Goal: Use online tool/utility: Utilize a website feature to perform a specific function

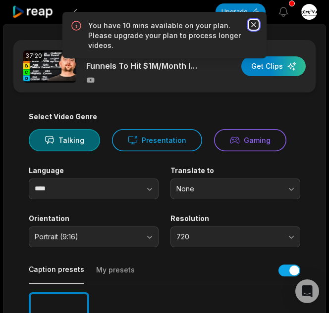
click at [252, 24] on icon "button" at bounding box center [253, 24] width 5 height 5
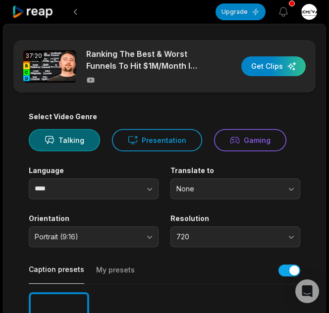
click at [40, 77] on img at bounding box center [49, 66] width 53 height 32
click at [92, 81] on icon at bounding box center [90, 80] width 7 height 5
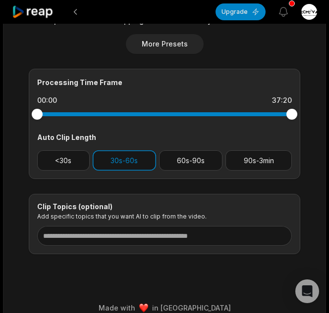
scroll to position [404, 0]
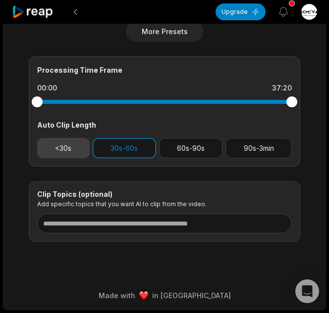
click at [71, 139] on button "<30s" at bounding box center [63, 148] width 52 height 20
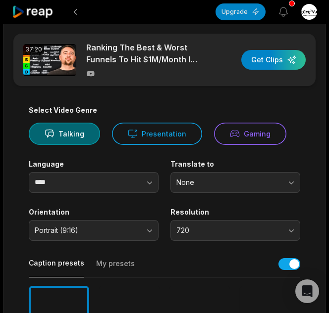
scroll to position [0, 0]
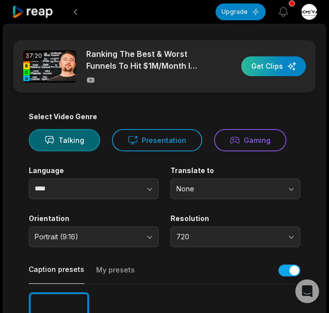
click at [267, 64] on div "button" at bounding box center [273, 66] width 64 height 20
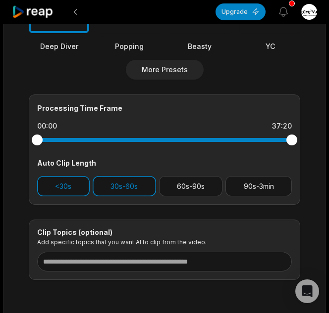
scroll to position [367, 0]
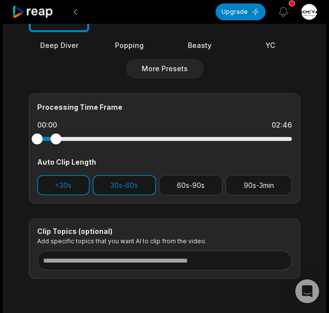
drag, startPoint x: 295, startPoint y: 142, endPoint x: 56, endPoint y: 141, distance: 239.1
click at [56, 141] on div at bounding box center [55, 139] width 11 height 11
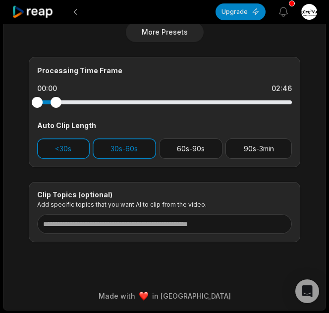
scroll to position [404, 0]
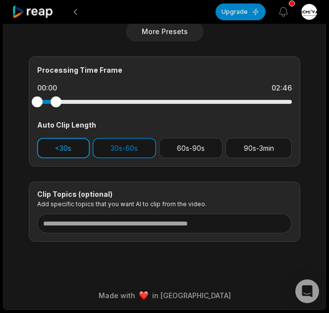
click at [67, 142] on button "<30s" at bounding box center [63, 148] width 52 height 20
click at [62, 152] on button "<30s" at bounding box center [63, 148] width 52 height 20
click at [111, 147] on button "30s-60s" at bounding box center [124, 148] width 63 height 20
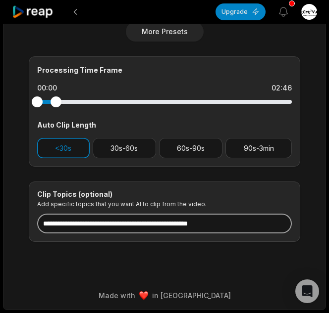
click at [97, 228] on input at bounding box center [164, 224] width 254 height 20
drag, startPoint x: 117, startPoint y: 219, endPoint x: 213, endPoint y: 225, distance: 95.7
click at [213, 225] on input at bounding box center [164, 224] width 254 height 20
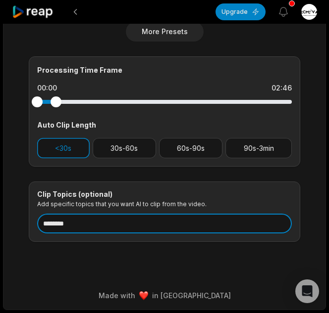
type input "********"
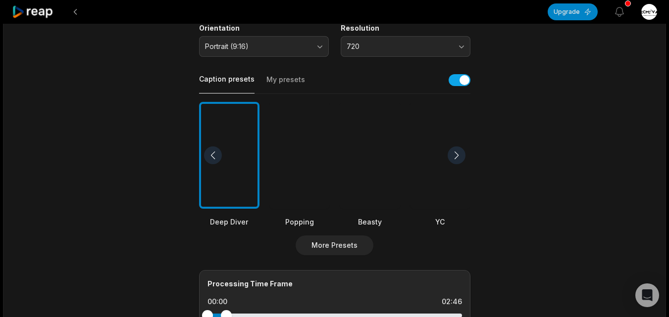
scroll to position [190, 0]
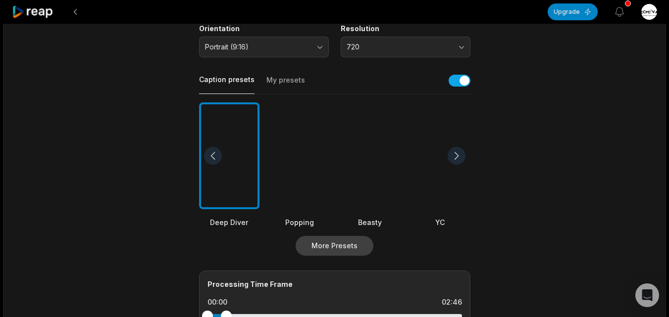
click at [326, 244] on button "More Presets" at bounding box center [334, 246] width 78 height 20
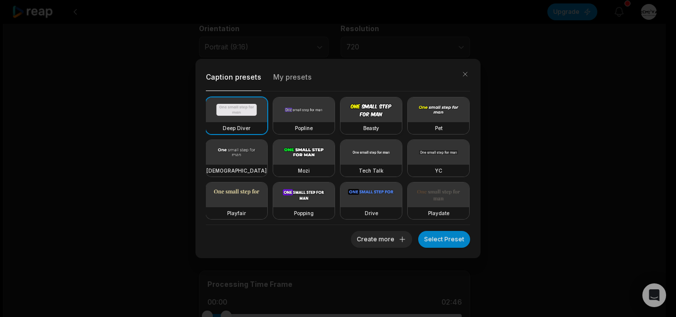
click at [328, 112] on video at bounding box center [371, 110] width 61 height 25
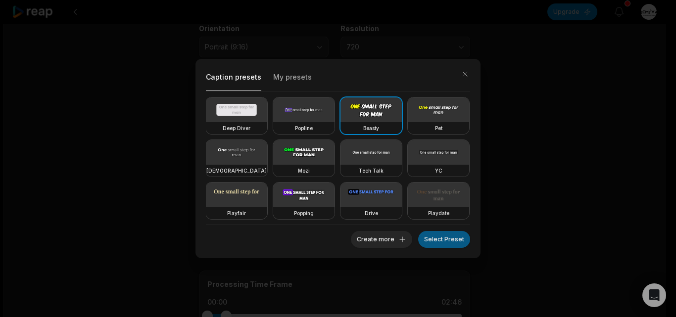
click at [328, 243] on button "Select Preset" at bounding box center [444, 239] width 52 height 17
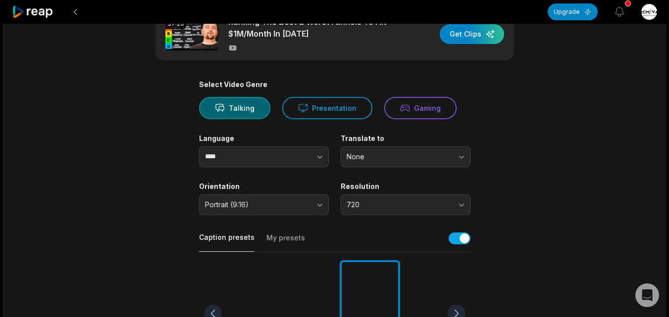
scroll to position [0, 0]
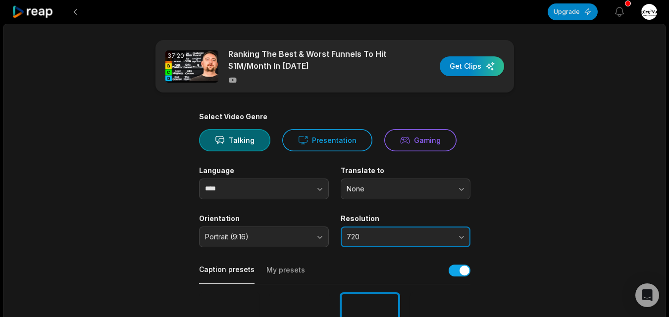
click at [328, 234] on span "720" at bounding box center [398, 237] width 104 height 9
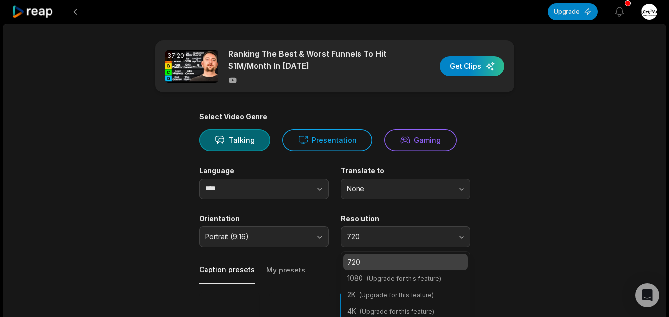
scroll to position [53, 0]
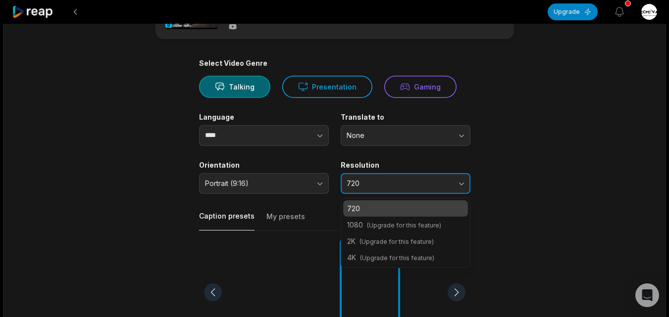
click at [328, 184] on span "720" at bounding box center [398, 183] width 104 height 9
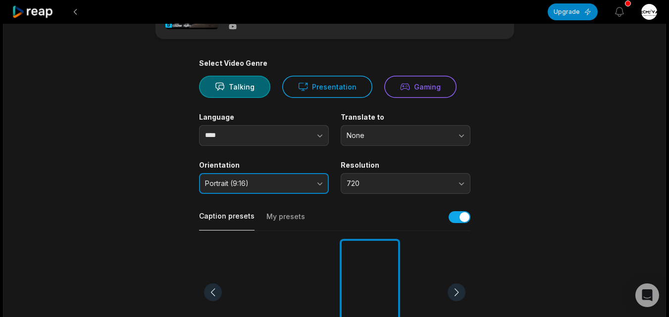
click at [281, 179] on button "Portrait (9:16)" at bounding box center [264, 183] width 130 height 21
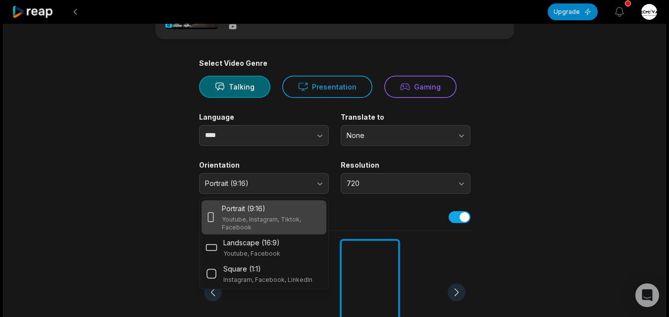
click at [181, 198] on main "37:20 Ranking The Best & Worst Funnels To Hit $1M/Month In [DATE] Get Clips Sel…" at bounding box center [334, 290] width 479 height 606
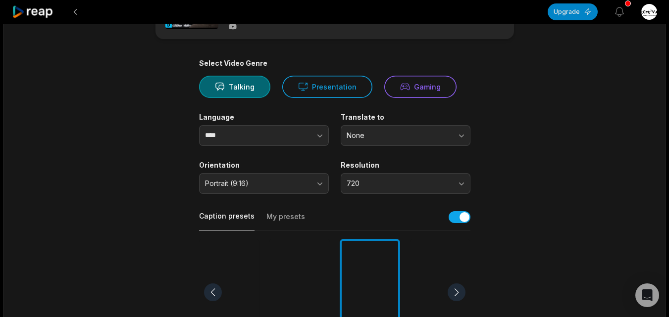
click at [275, 130] on button "button" at bounding box center [300, 135] width 56 height 21
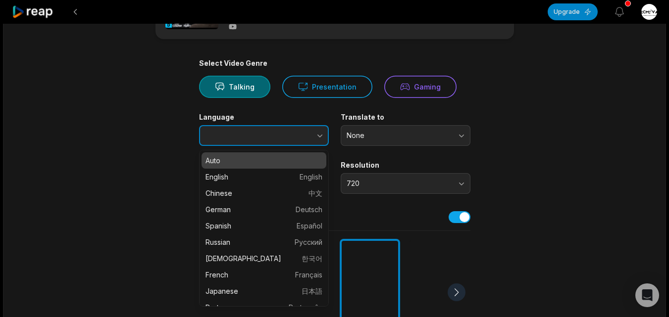
type input "****"
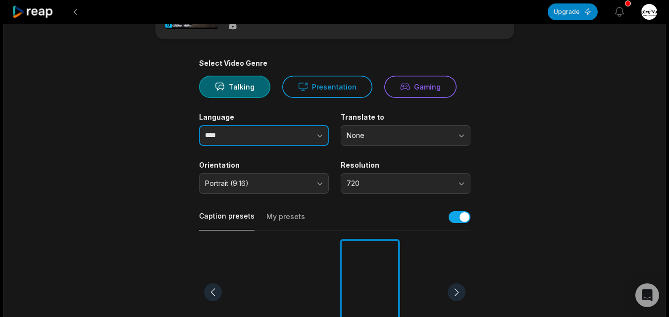
click at [281, 137] on button "button" at bounding box center [300, 135] width 56 height 21
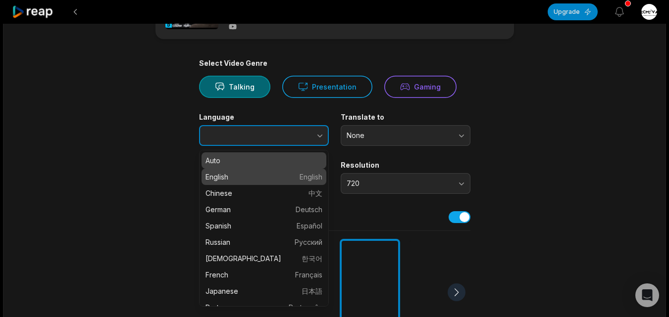
type input "*******"
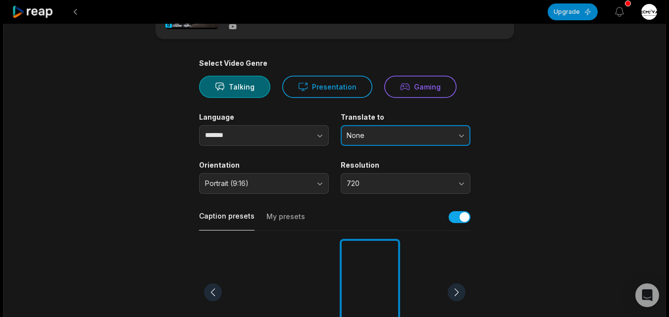
click at [328, 138] on span "None" at bounding box center [398, 135] width 104 height 9
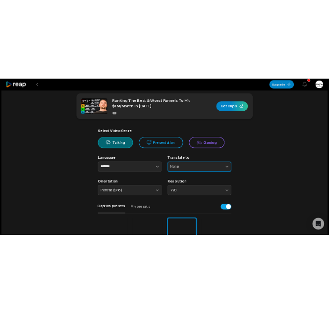
scroll to position [0, 0]
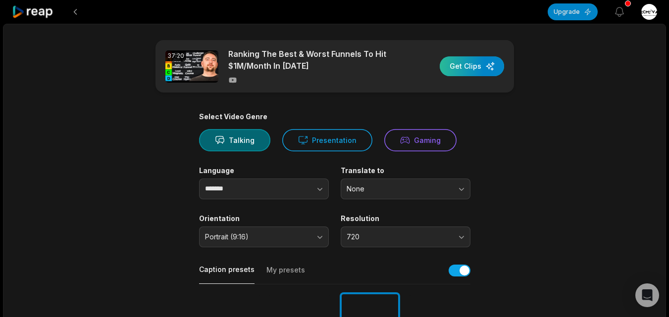
click at [328, 70] on div "button" at bounding box center [472, 66] width 64 height 20
